Goal: Information Seeking & Learning: Learn about a topic

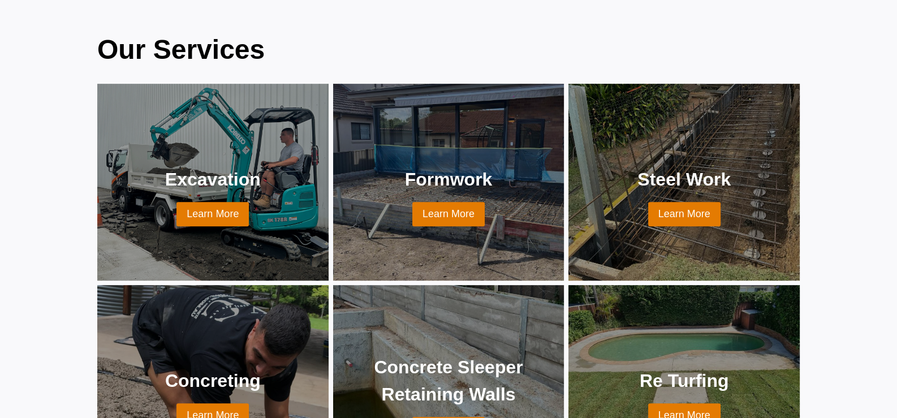
scroll to position [848, 0]
click at [276, 298] on link at bounding box center [213, 383] width 204 height 170
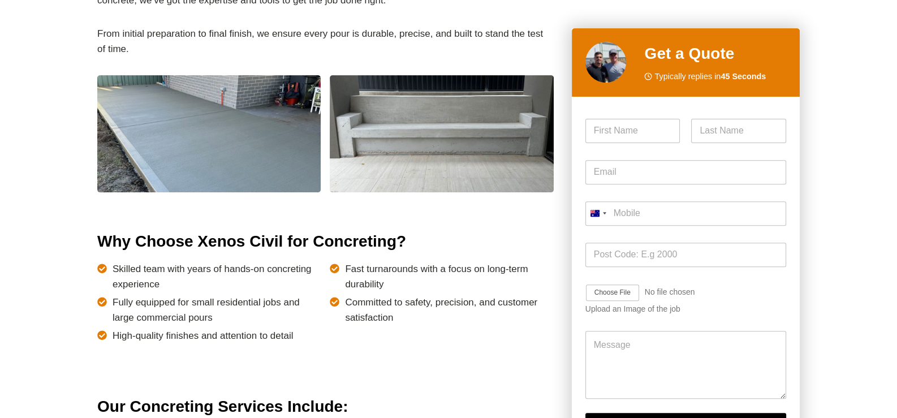
scroll to position [622, 0]
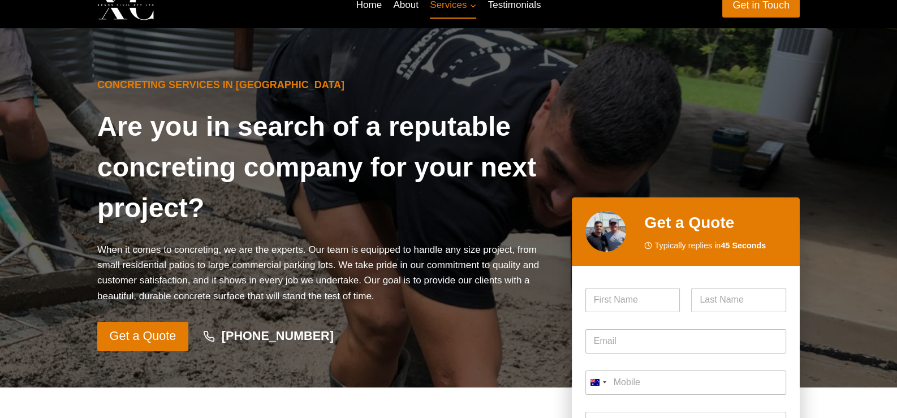
scroll to position [0, 0]
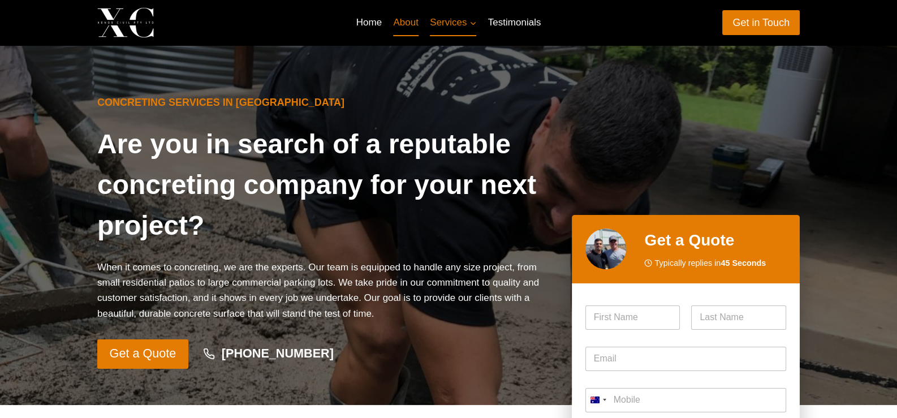
click at [407, 21] on link "About" at bounding box center [405, 22] width 37 height 27
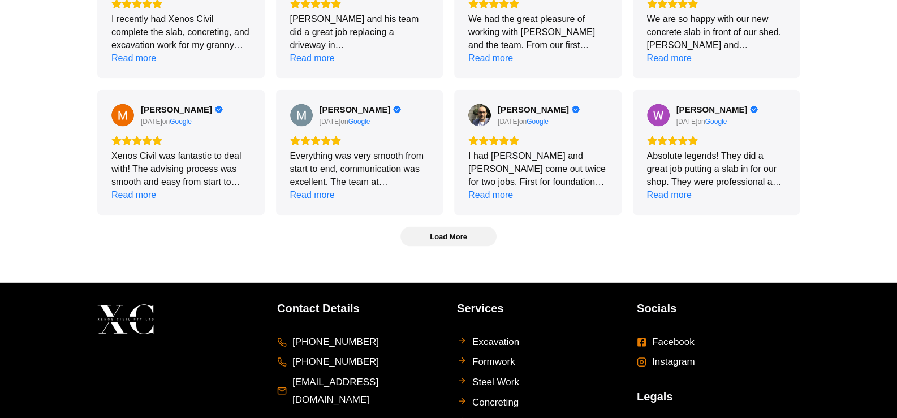
scroll to position [2784, 0]
